Goal: Transaction & Acquisition: Purchase product/service

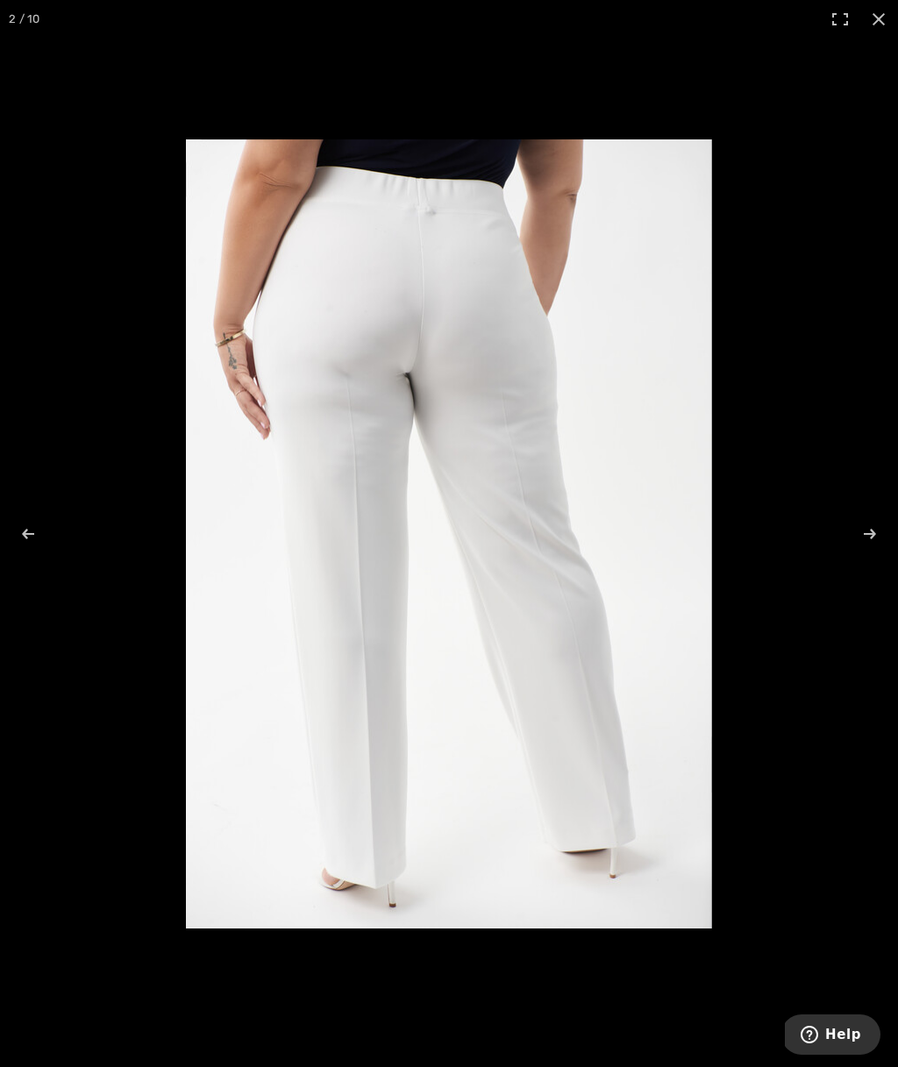
scroll to position [424, 0]
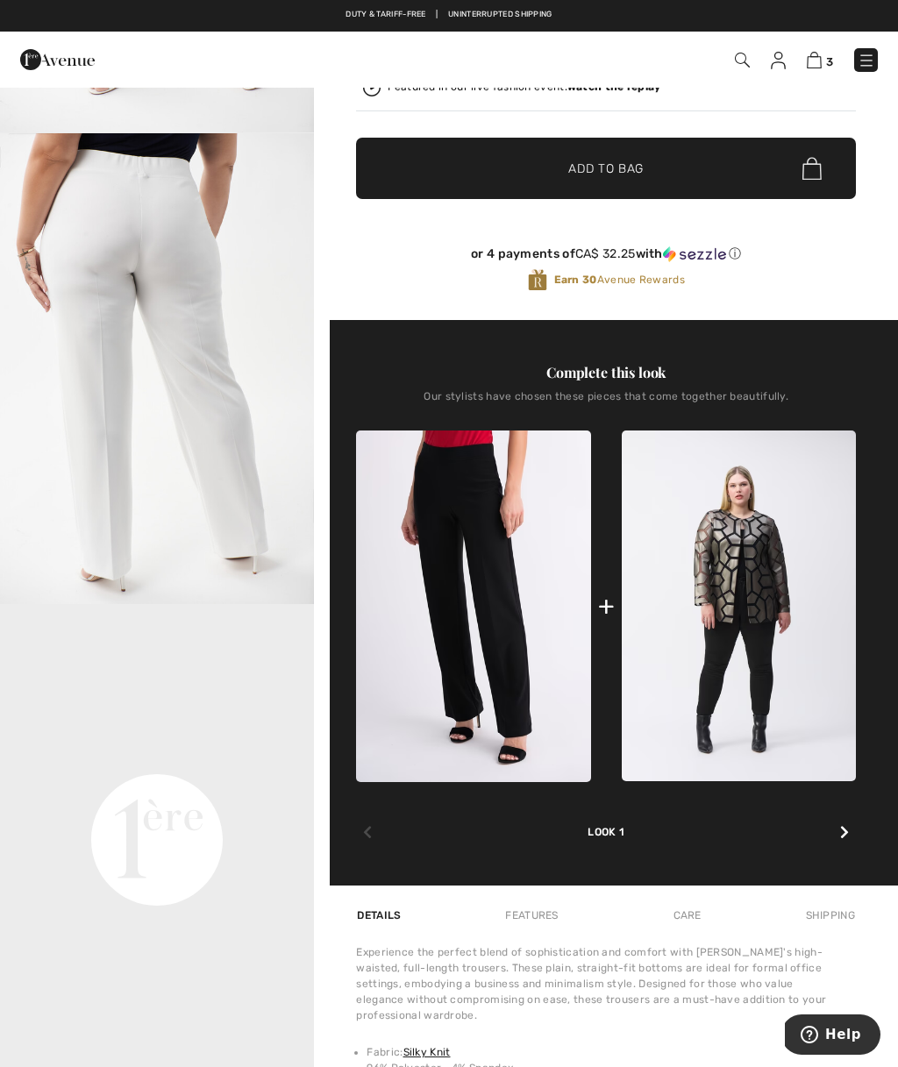
click at [814, 49] on link "3" at bounding box center [820, 59] width 26 height 21
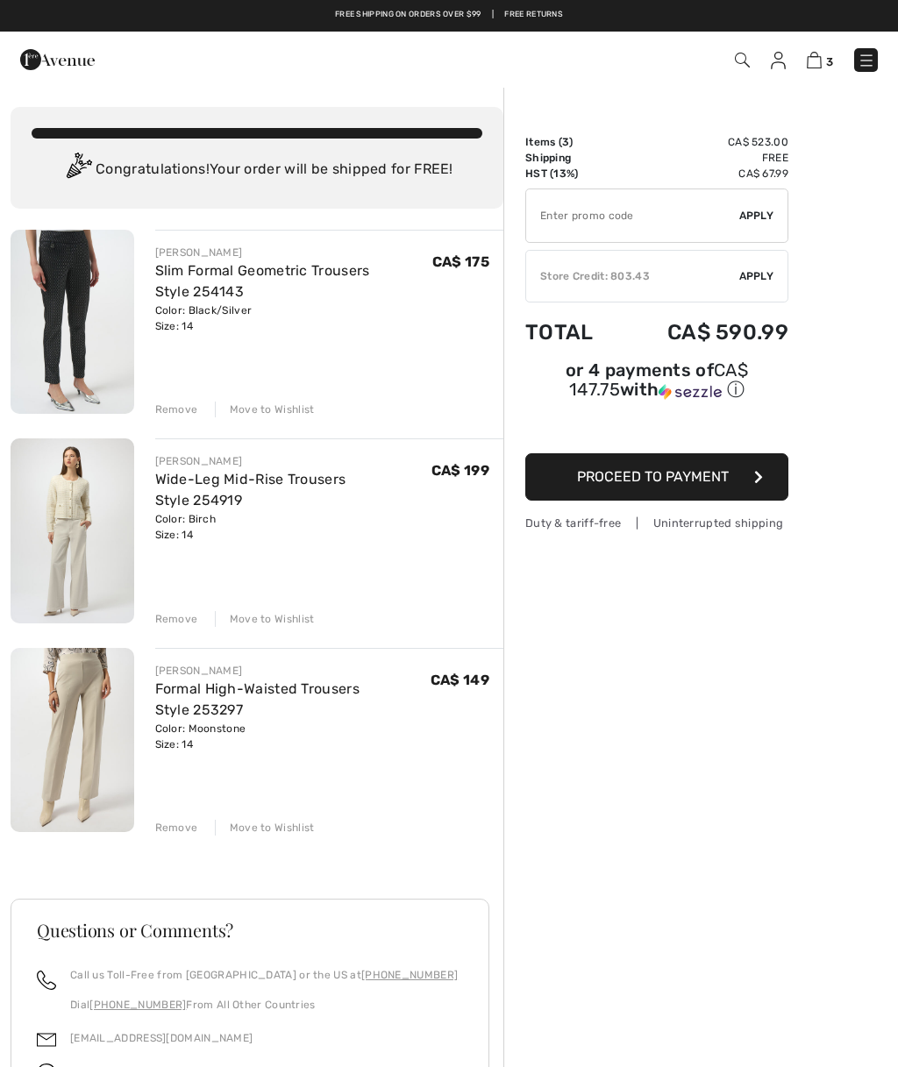
click at [170, 418] on div "JOSEPH RIBKOFF Slim Formal Geometric Trousers Style 254143 Color: Black/Silver …" at bounding box center [257, 781] width 493 height 1102
click at [168, 421] on div "JOSEPH RIBKOFF Slim Formal Geometric Trousers Style 254143 Color: Black/Silver …" at bounding box center [257, 781] width 493 height 1102
click at [174, 411] on div "Remove" at bounding box center [176, 410] width 43 height 16
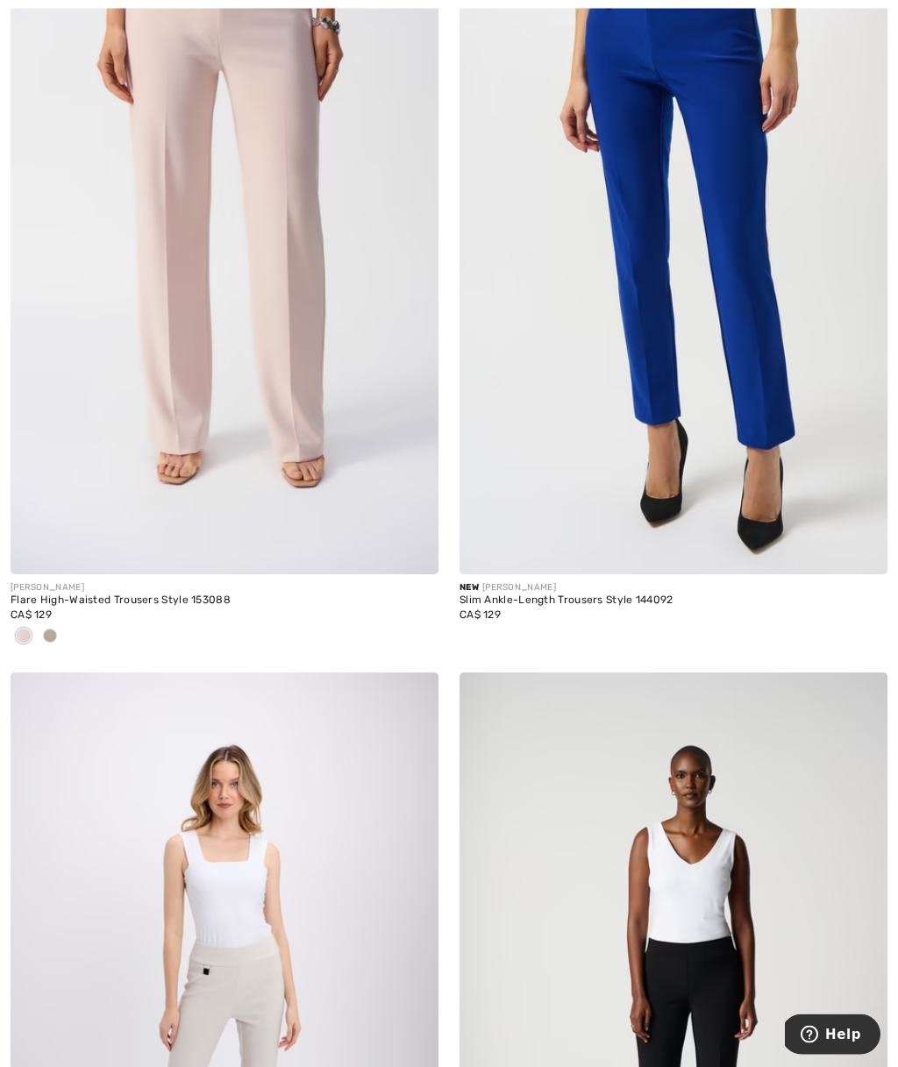
scroll to position [2515, 0]
click at [768, 389] on img at bounding box center [674, 253] width 428 height 642
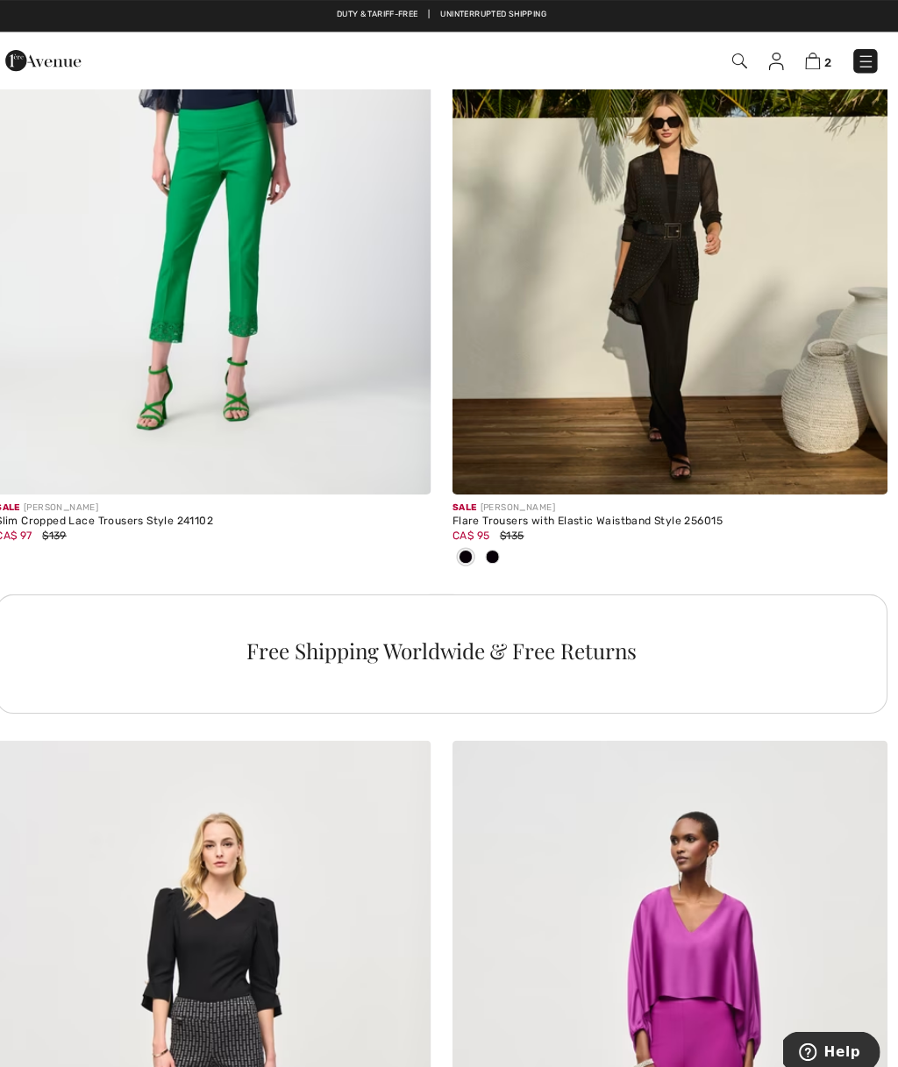
scroll to position [4082, 0]
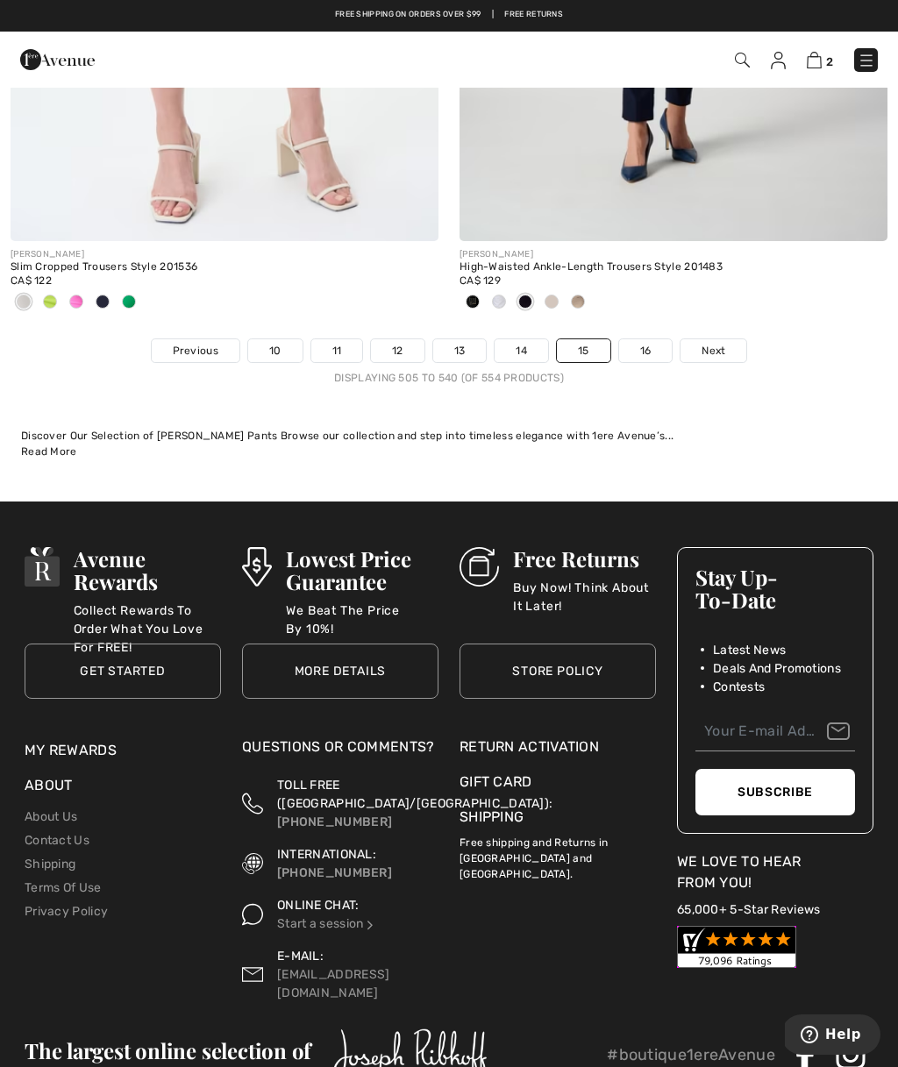
click at [812, 49] on link "2" at bounding box center [820, 59] width 26 height 21
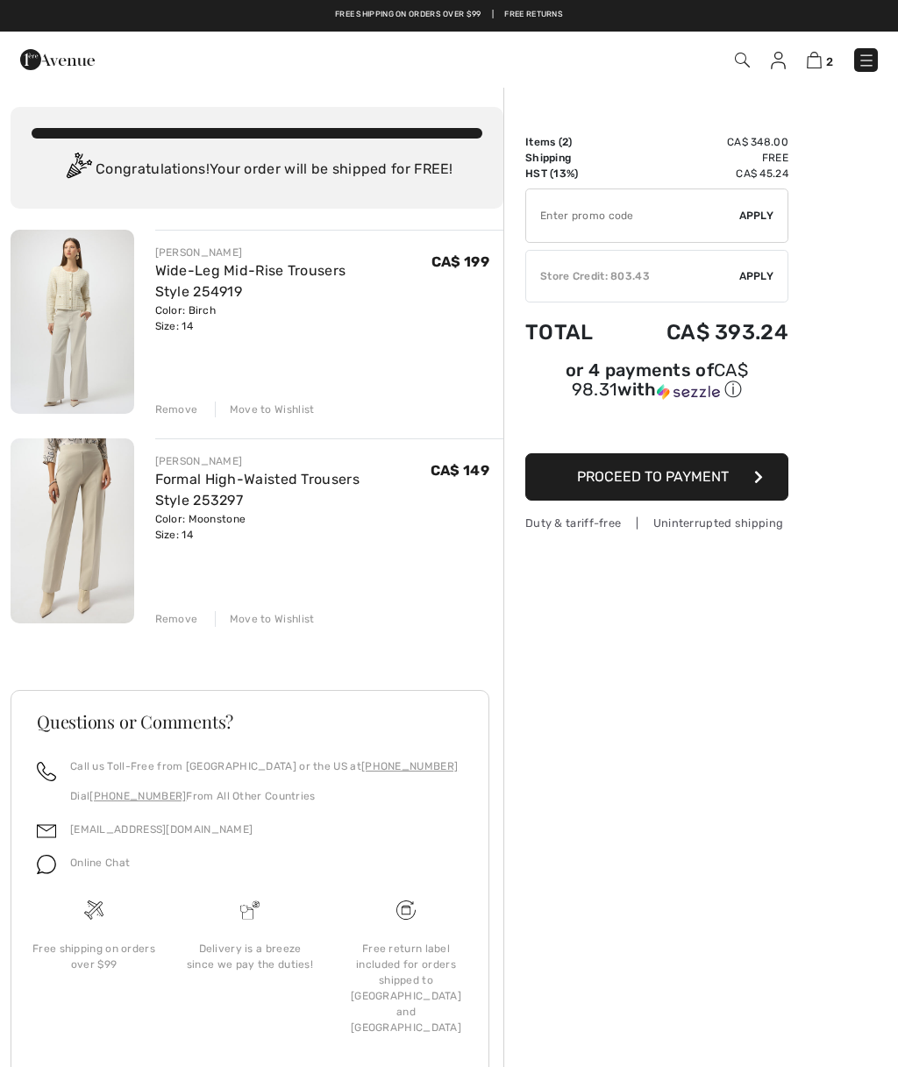
click at [129, 517] on img at bounding box center [73, 530] width 124 height 184
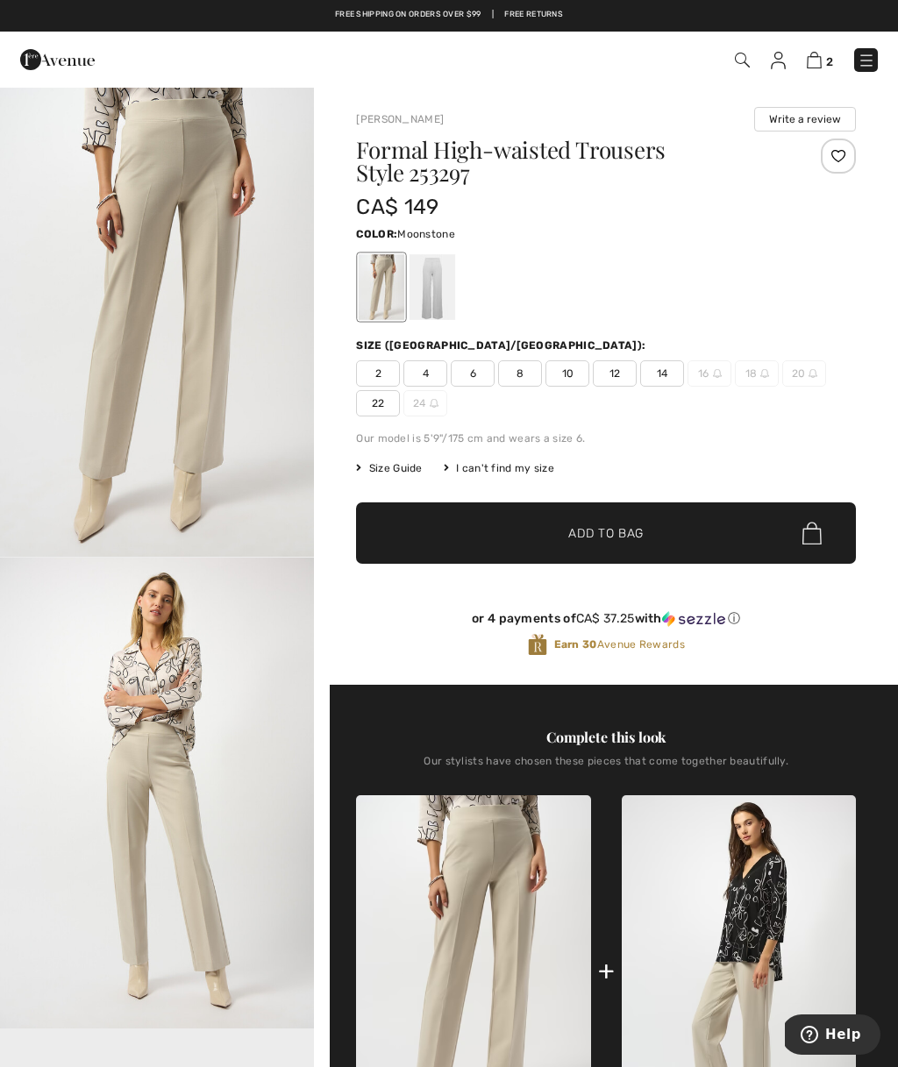
click at [432, 275] on div at bounding box center [433, 287] width 46 height 66
